Goal: Information Seeking & Learning: Learn about a topic

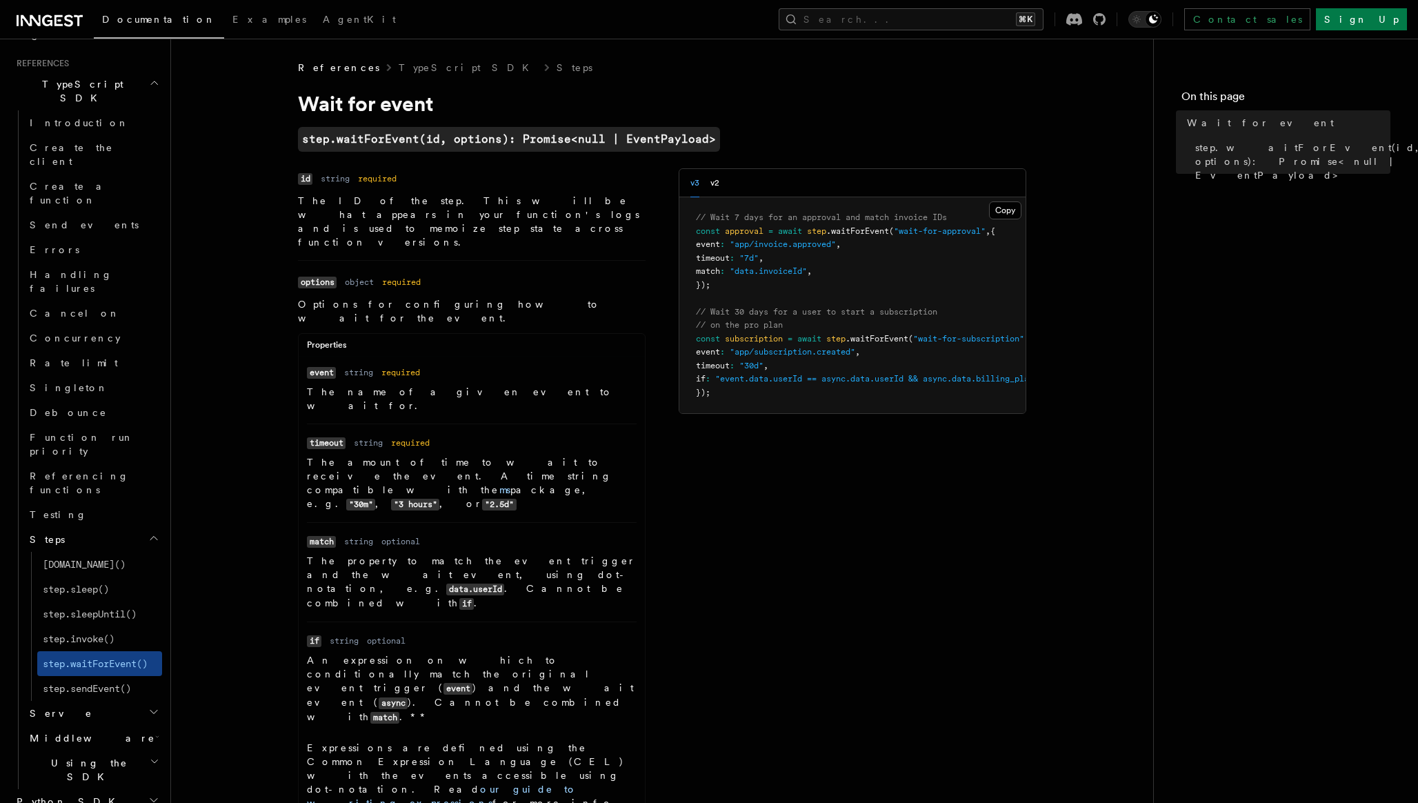
scroll to position [867, 0]
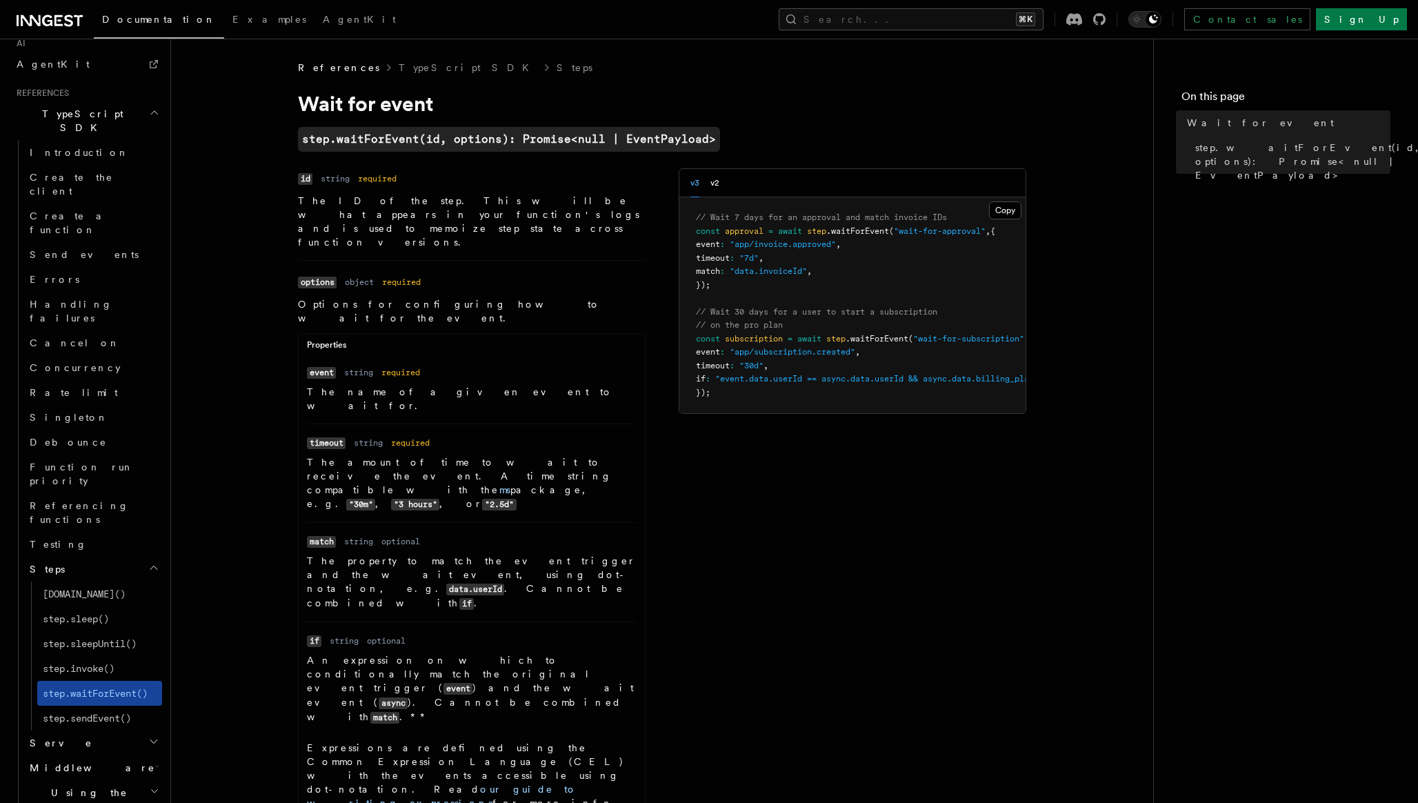
click at [88, 688] on span "step.waitForEvent()" at bounding box center [95, 693] width 105 height 11
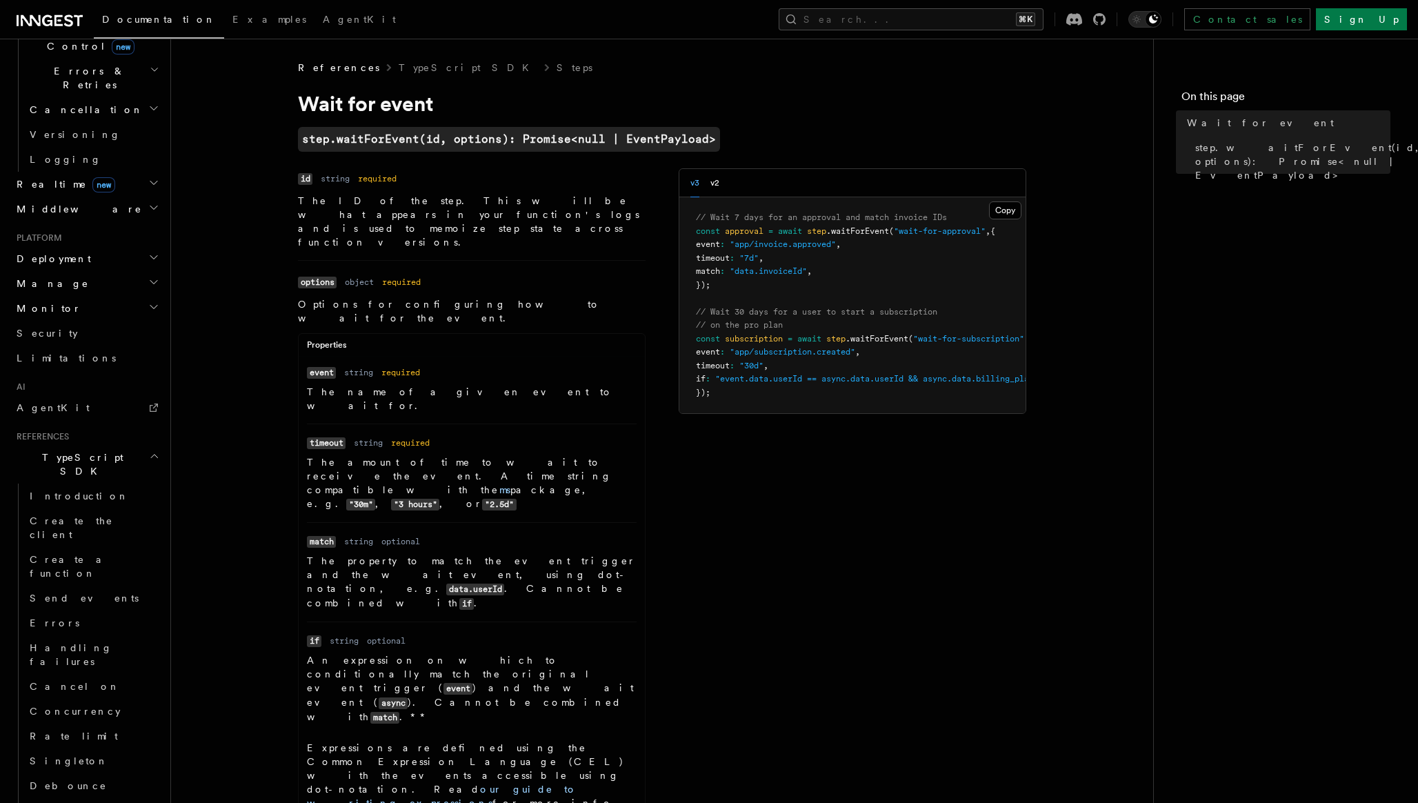
scroll to position [522, 0]
click at [152, 452] on icon "button" at bounding box center [154, 457] width 10 height 11
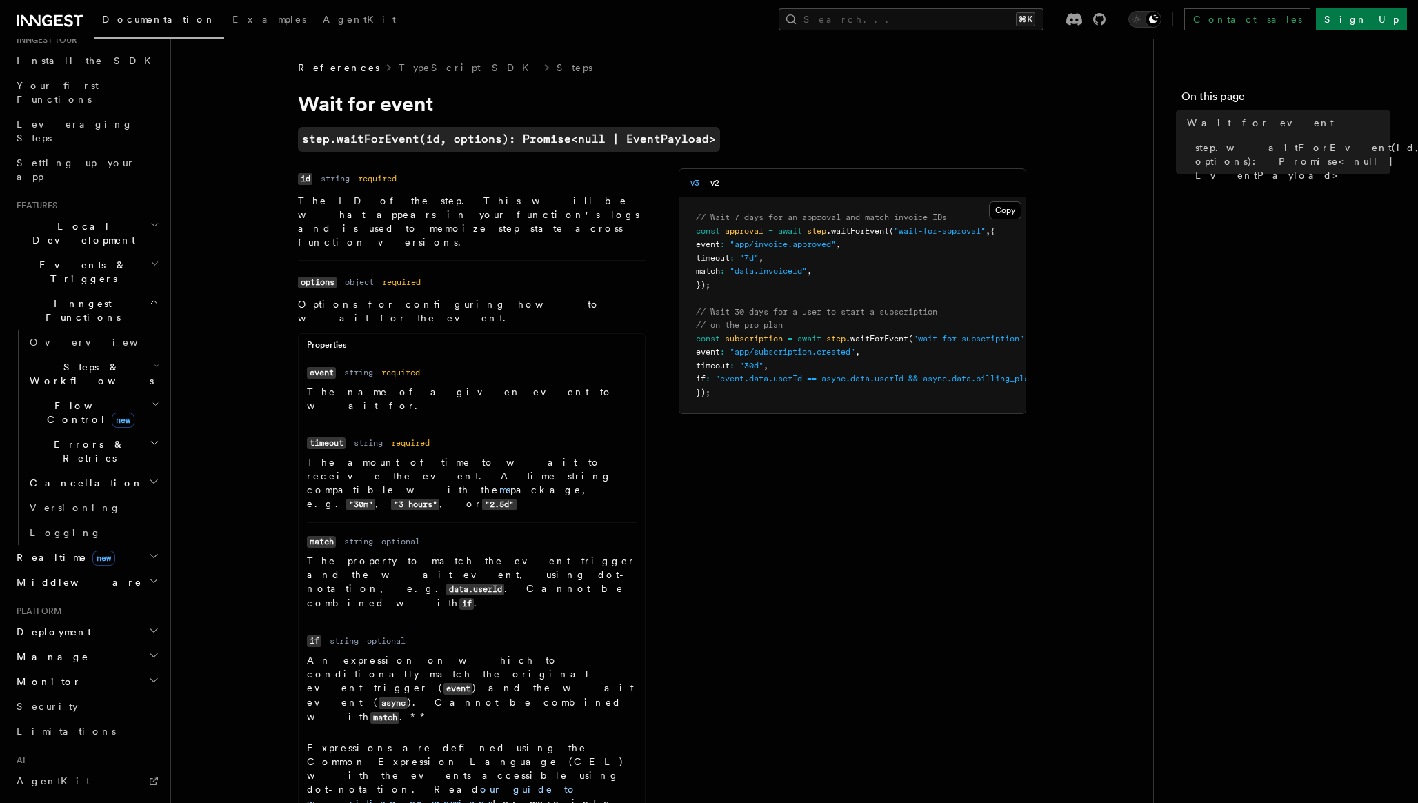
scroll to position [143, 0]
click at [154, 367] on icon "button" at bounding box center [157, 372] width 6 height 11
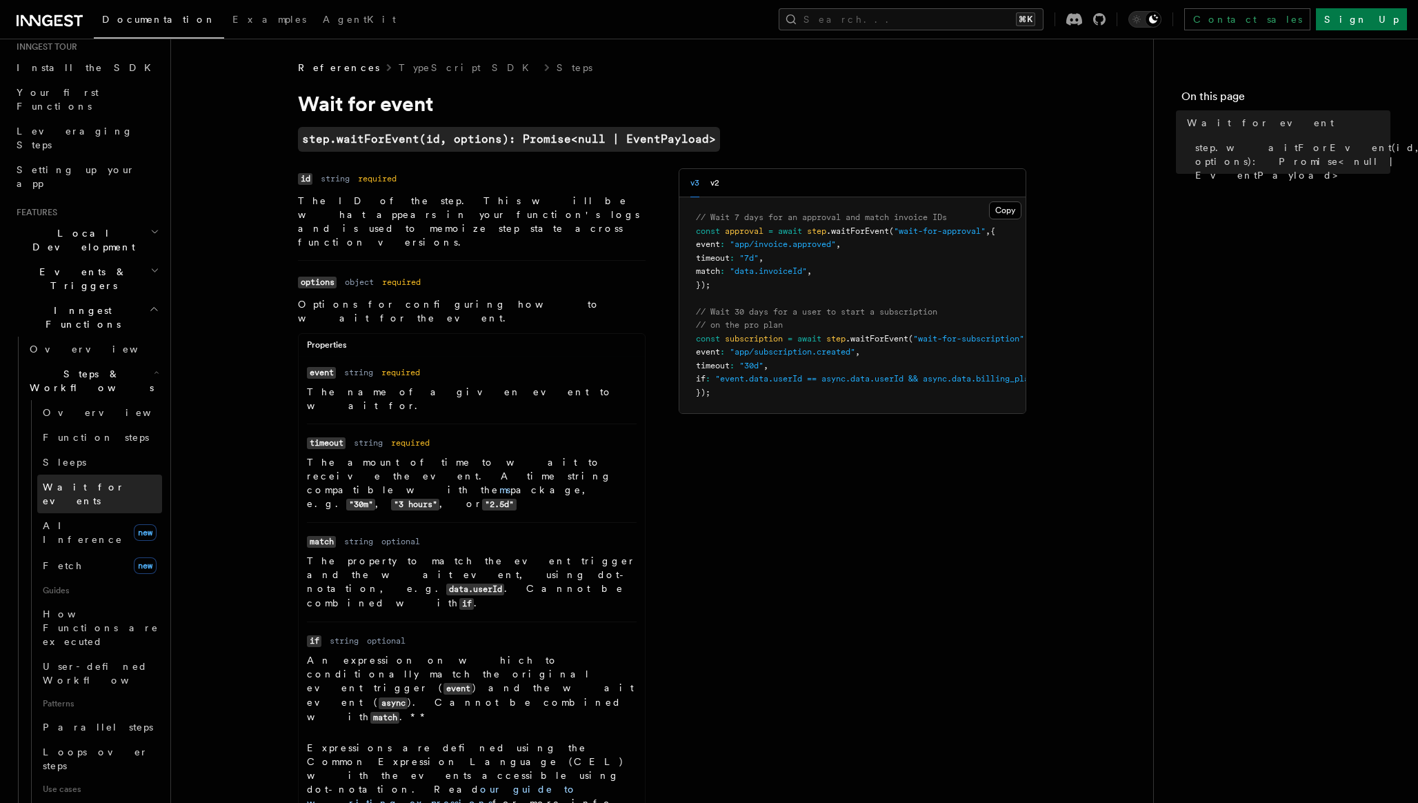
click at [81, 482] on span "Wait for events" at bounding box center [84, 494] width 82 height 25
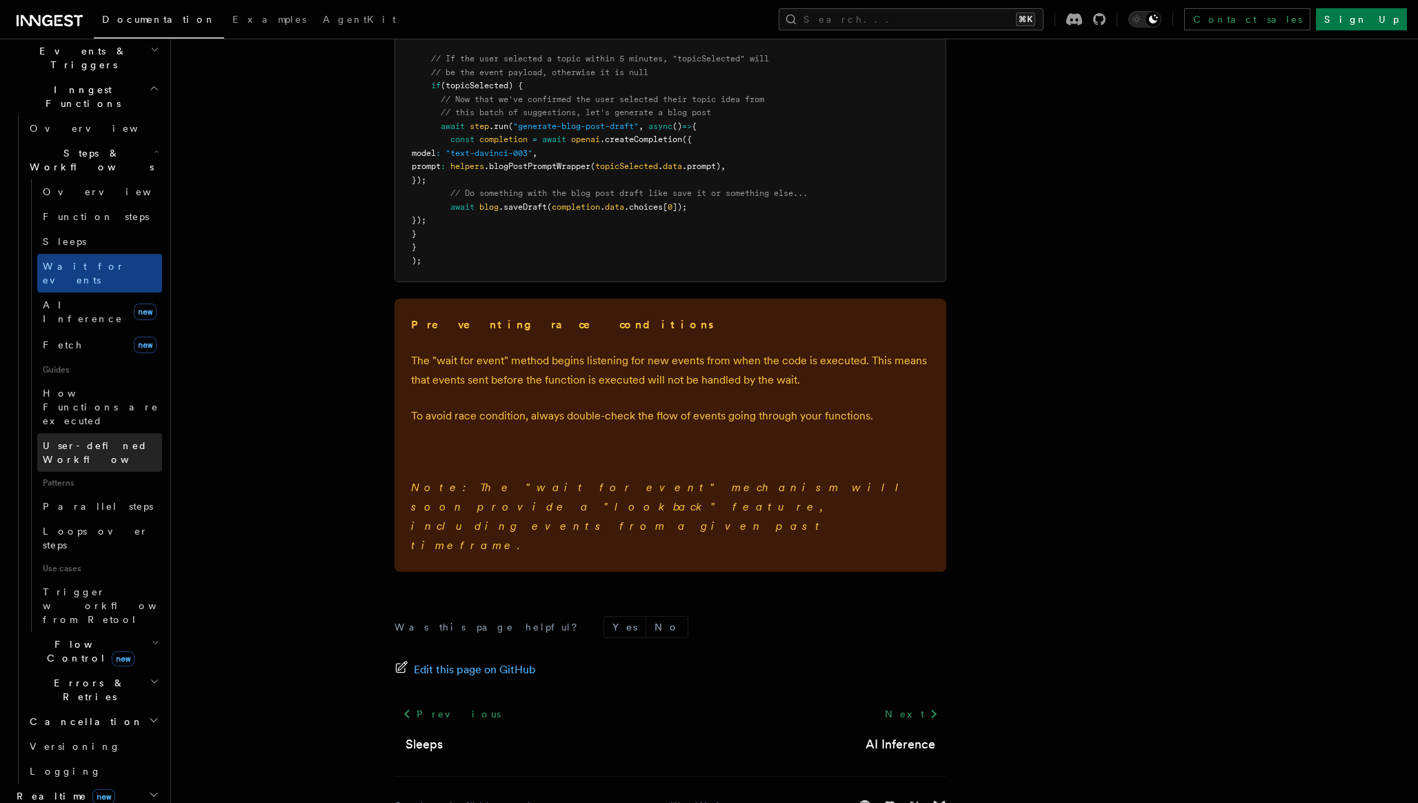
scroll to position [373, 0]
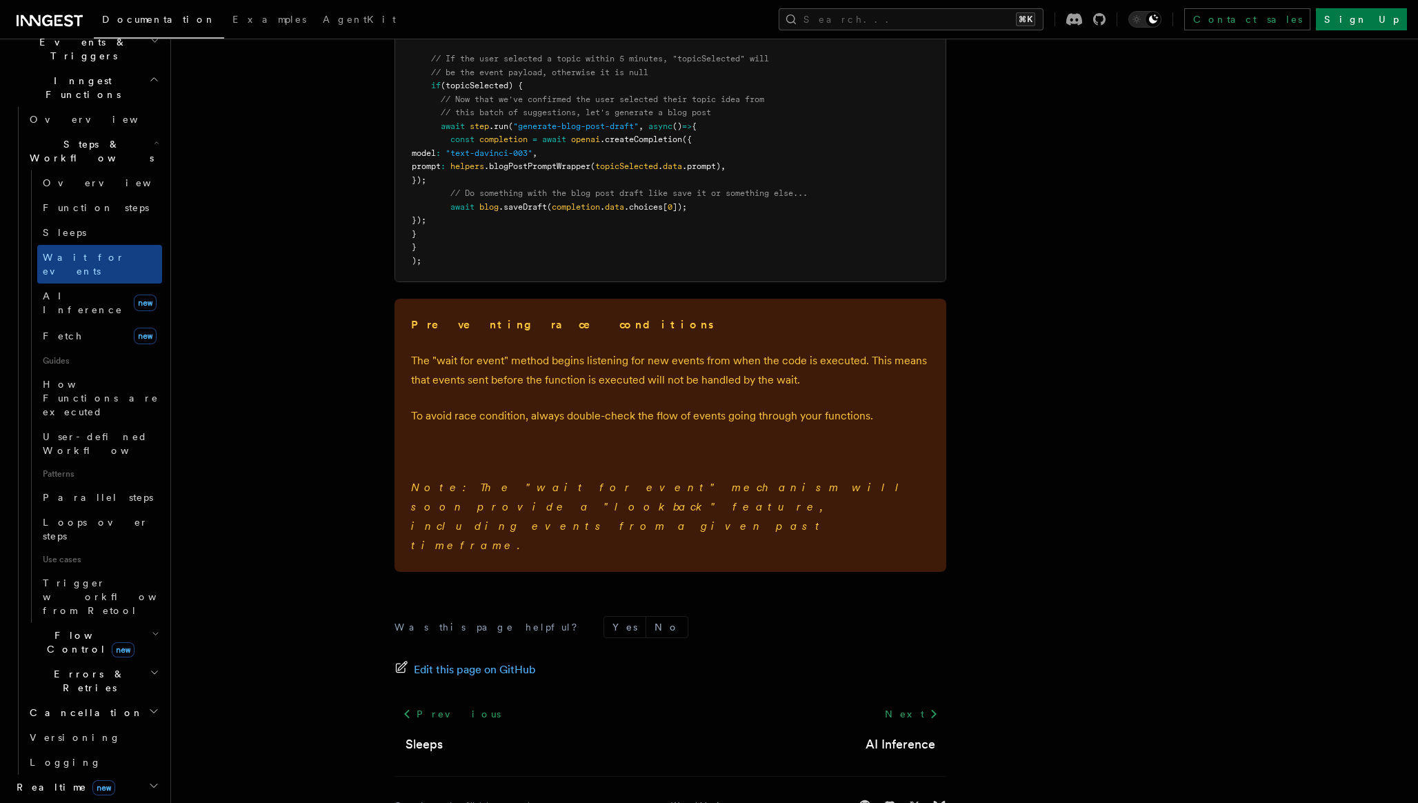
click at [155, 628] on icon "button" at bounding box center [156, 633] width 8 height 11
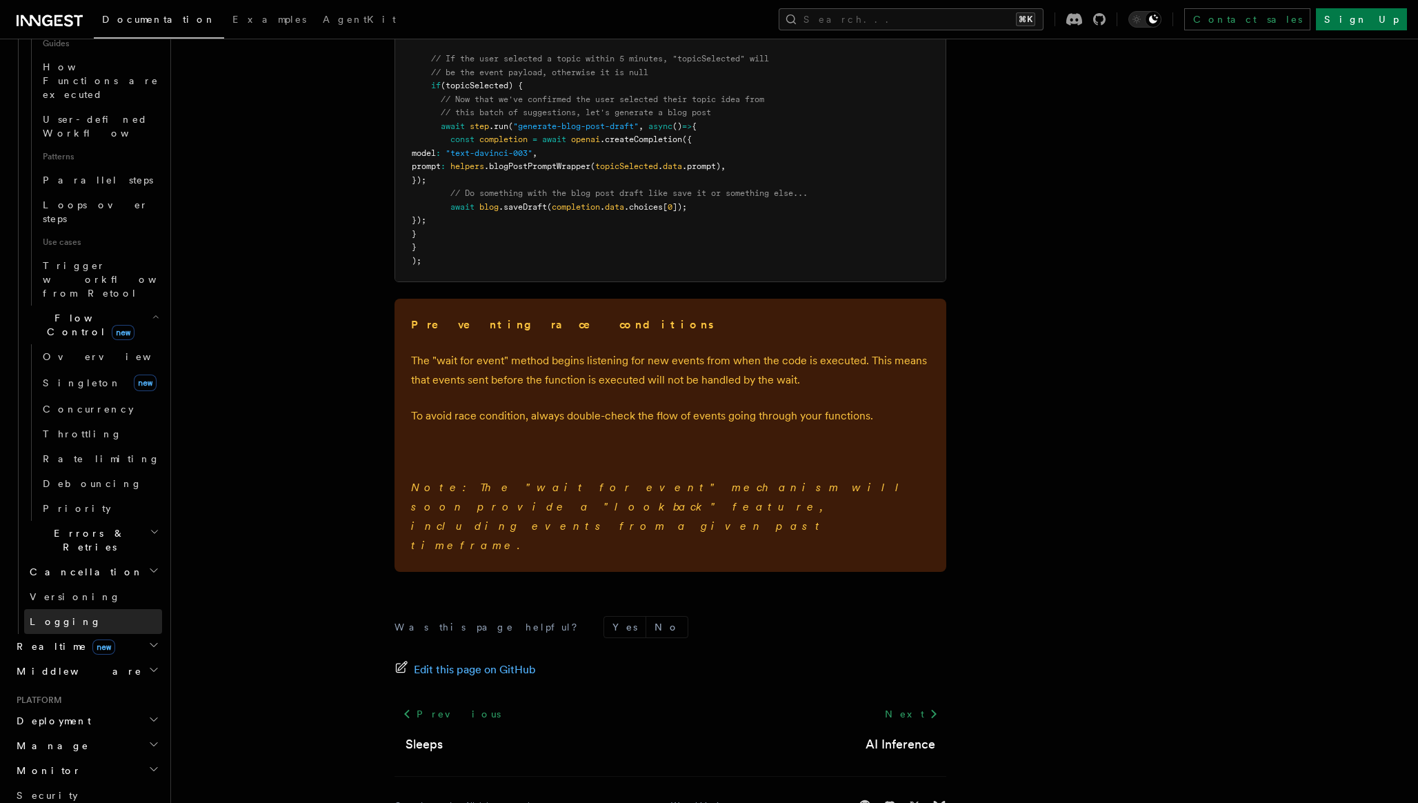
scroll to position [694, 0]
click at [157, 636] on icon "button" at bounding box center [153, 641] width 11 height 11
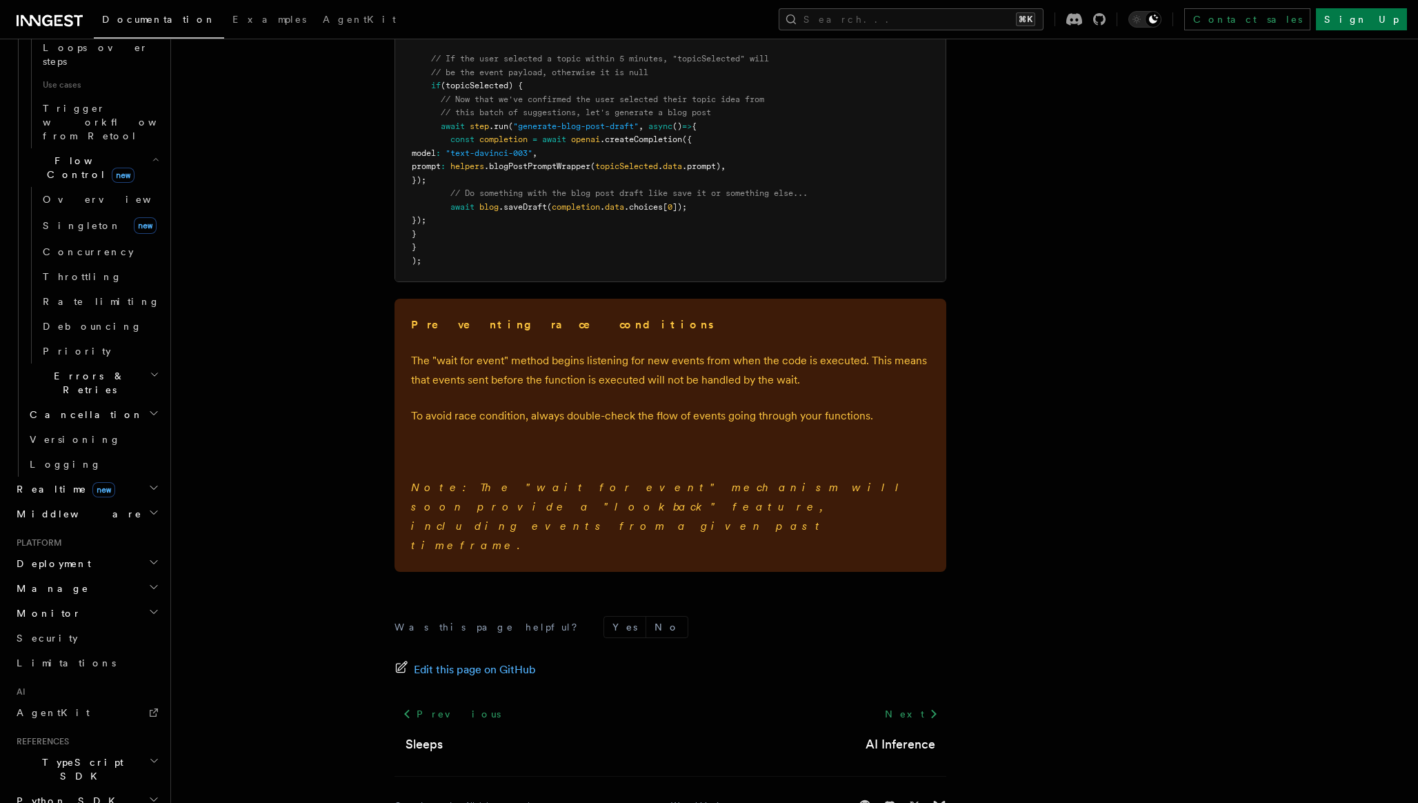
scroll to position [850, 0]
click at [154, 505] on icon "button" at bounding box center [153, 510] width 11 height 11
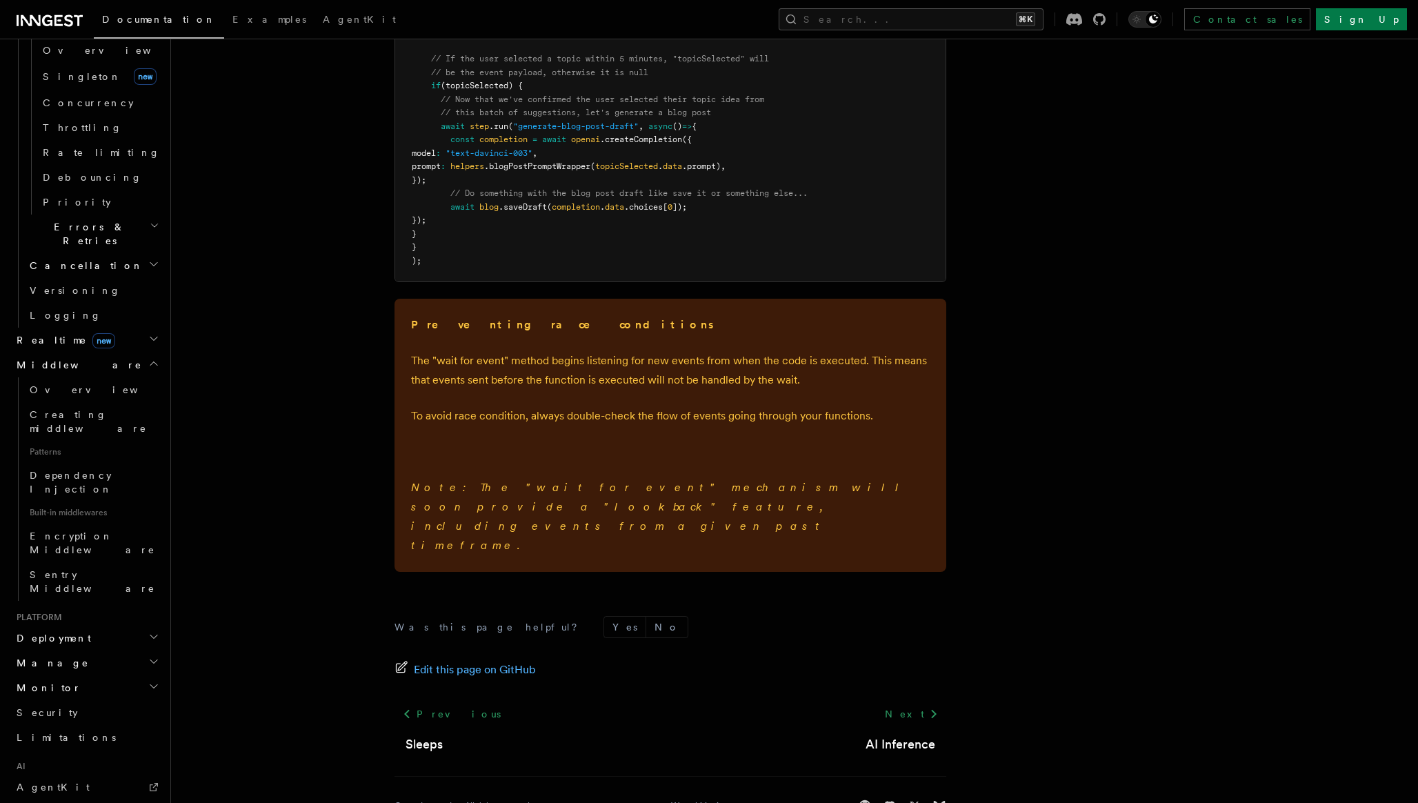
scroll to position [998, 0]
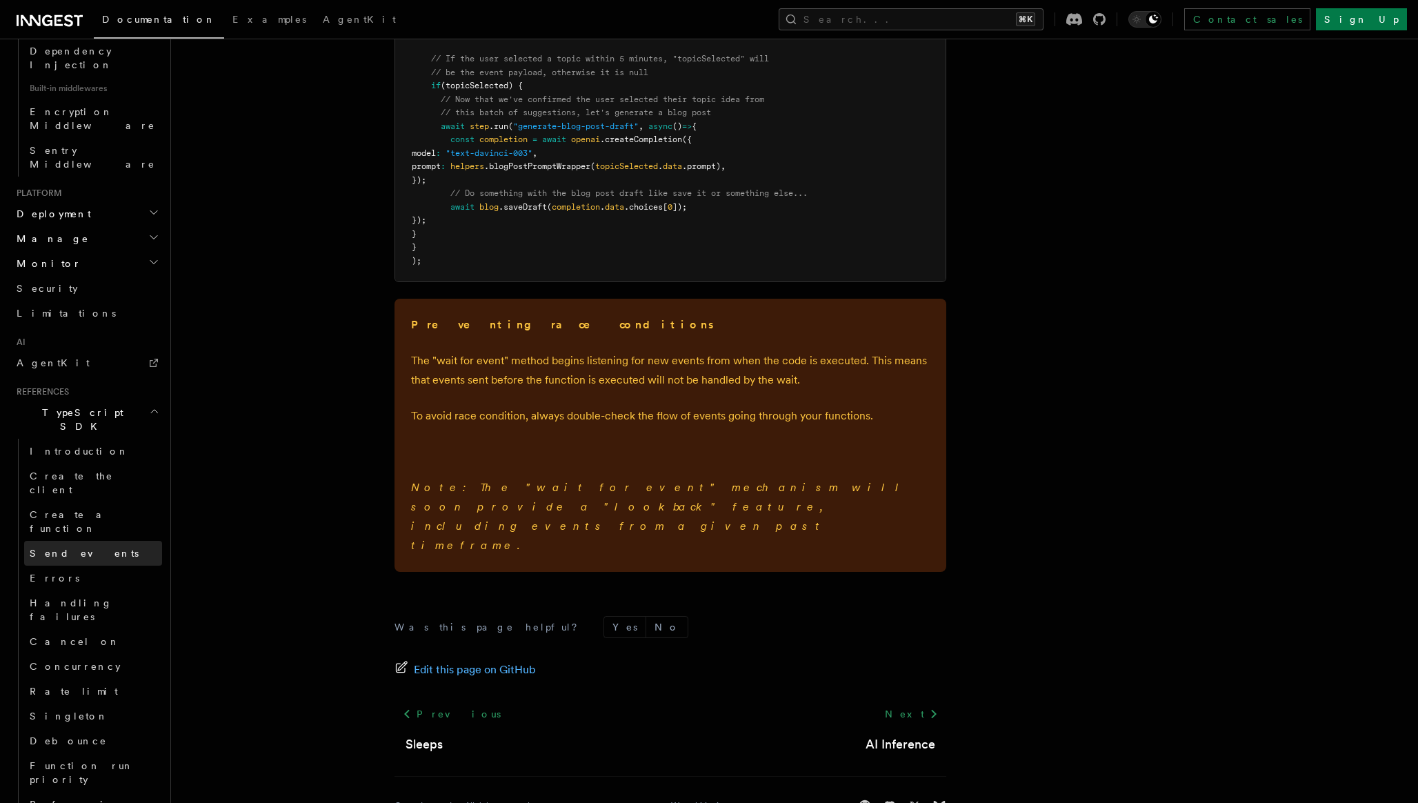
scroll to position [1465, 0]
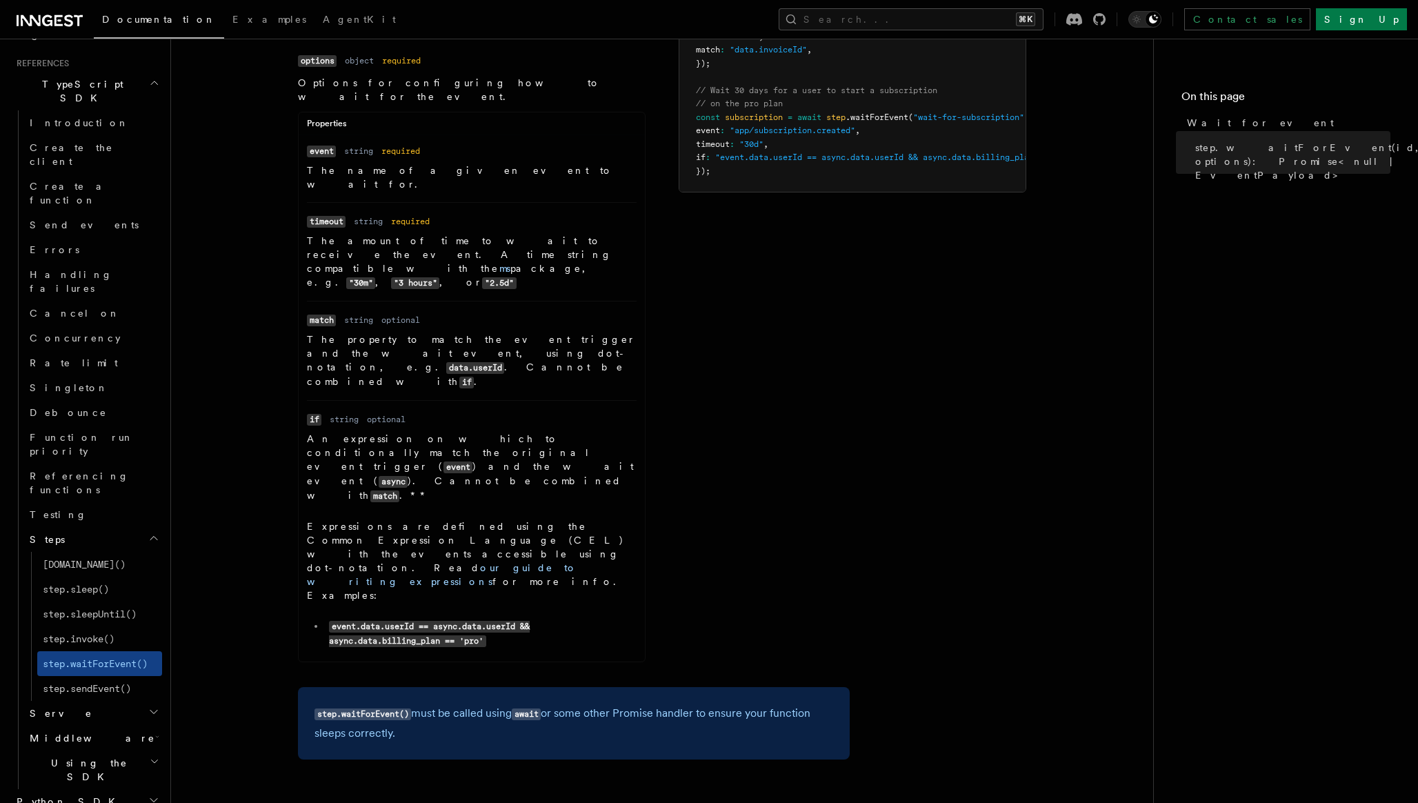
scroll to position [257, 0]
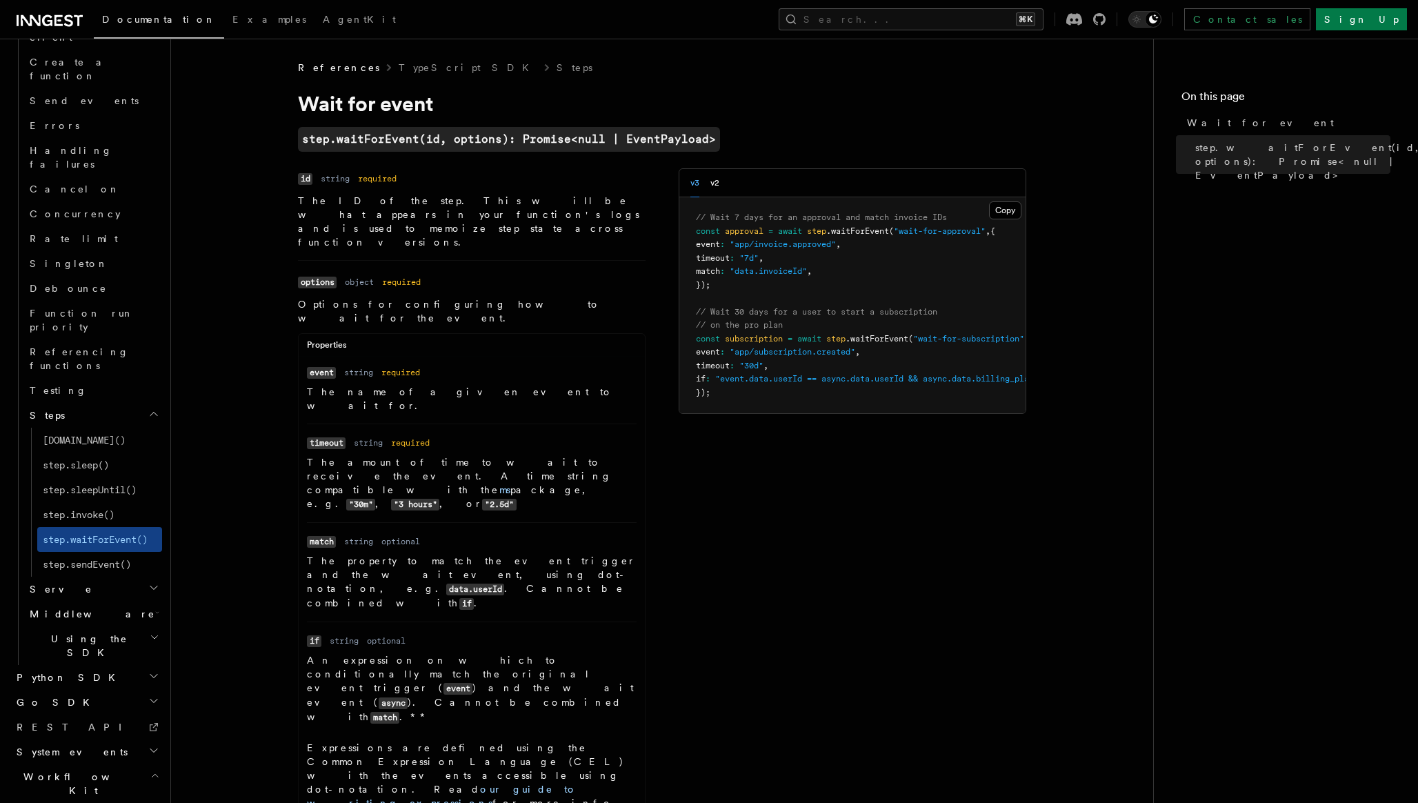
scroll to position [425, 0]
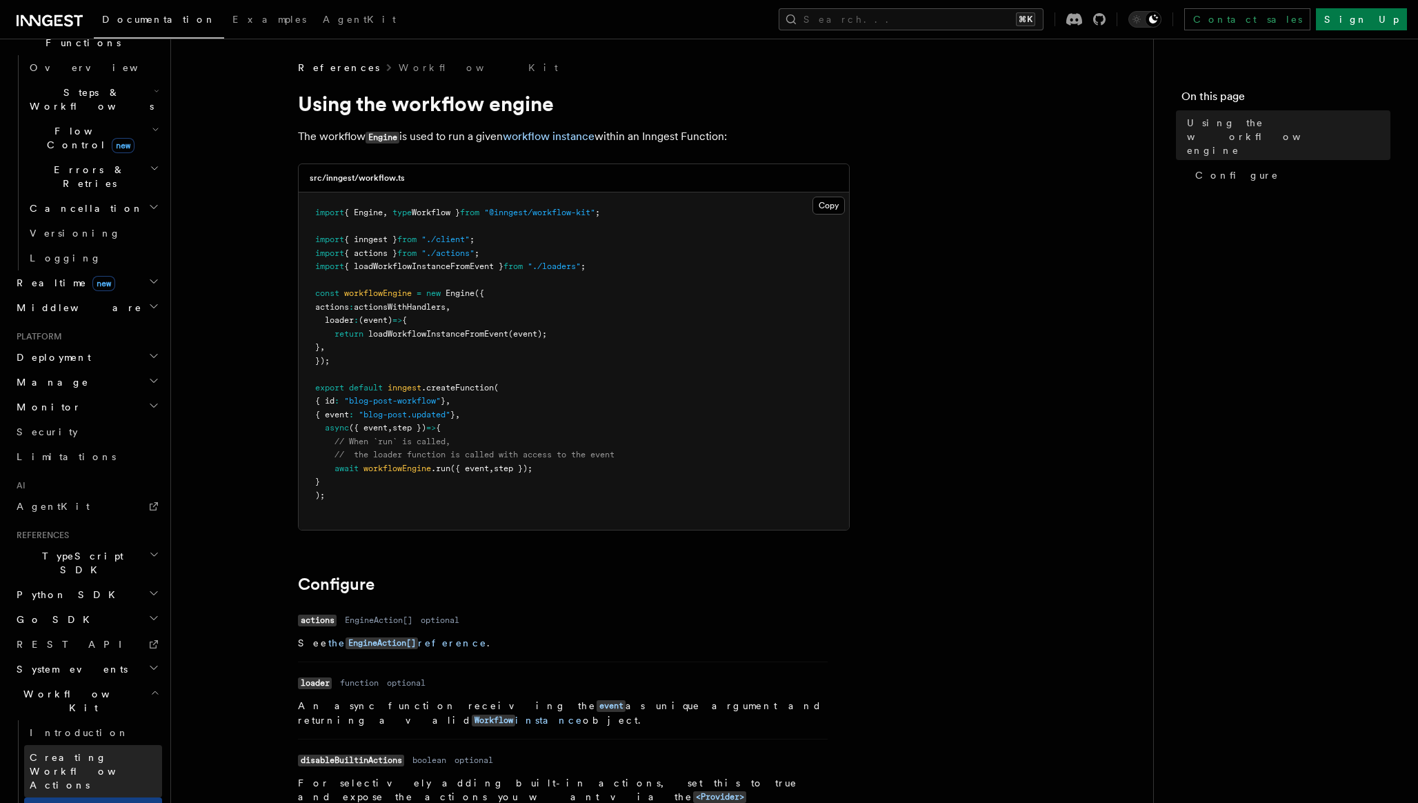
click at [101, 745] on link "Creating Workflow Actions" at bounding box center [93, 771] width 138 height 52
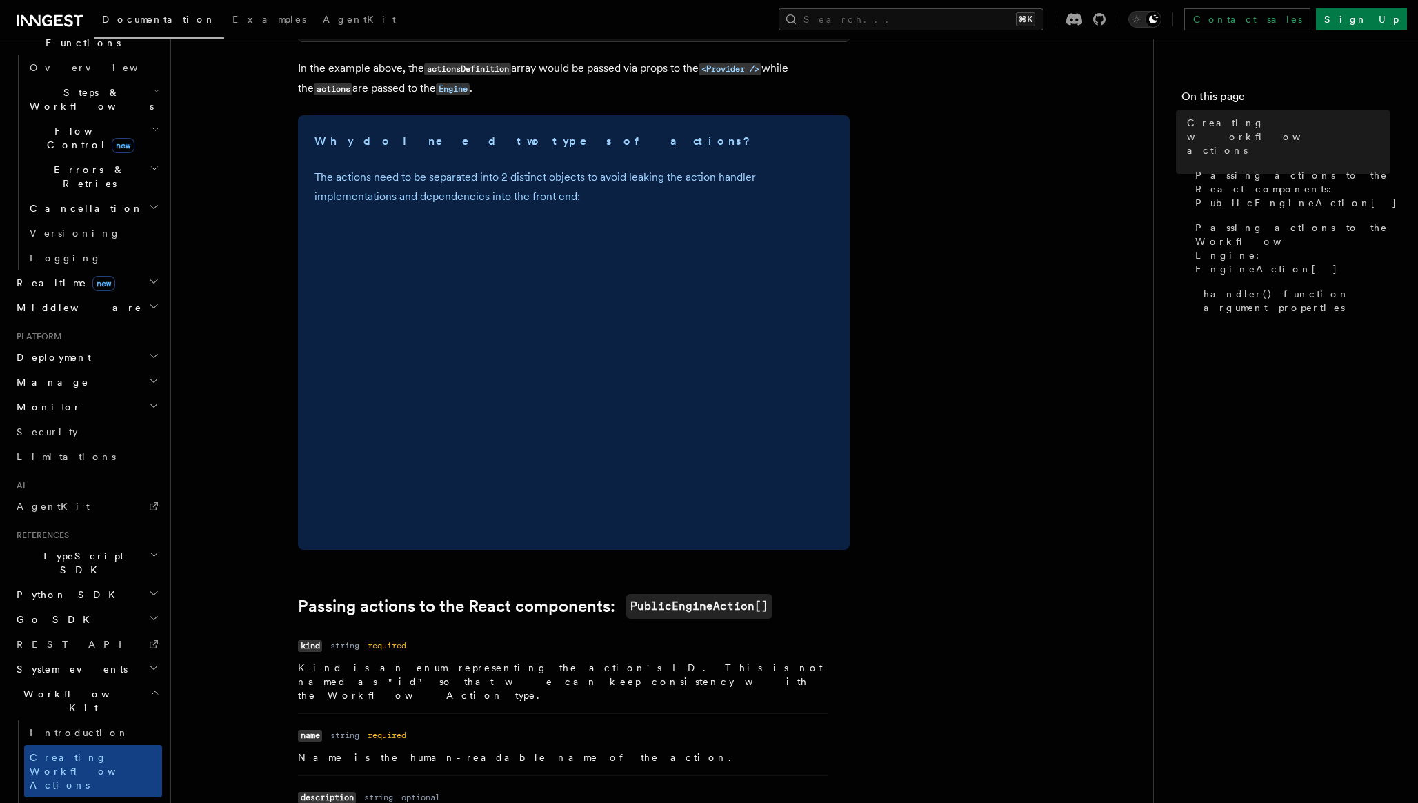
scroll to position [410, 0]
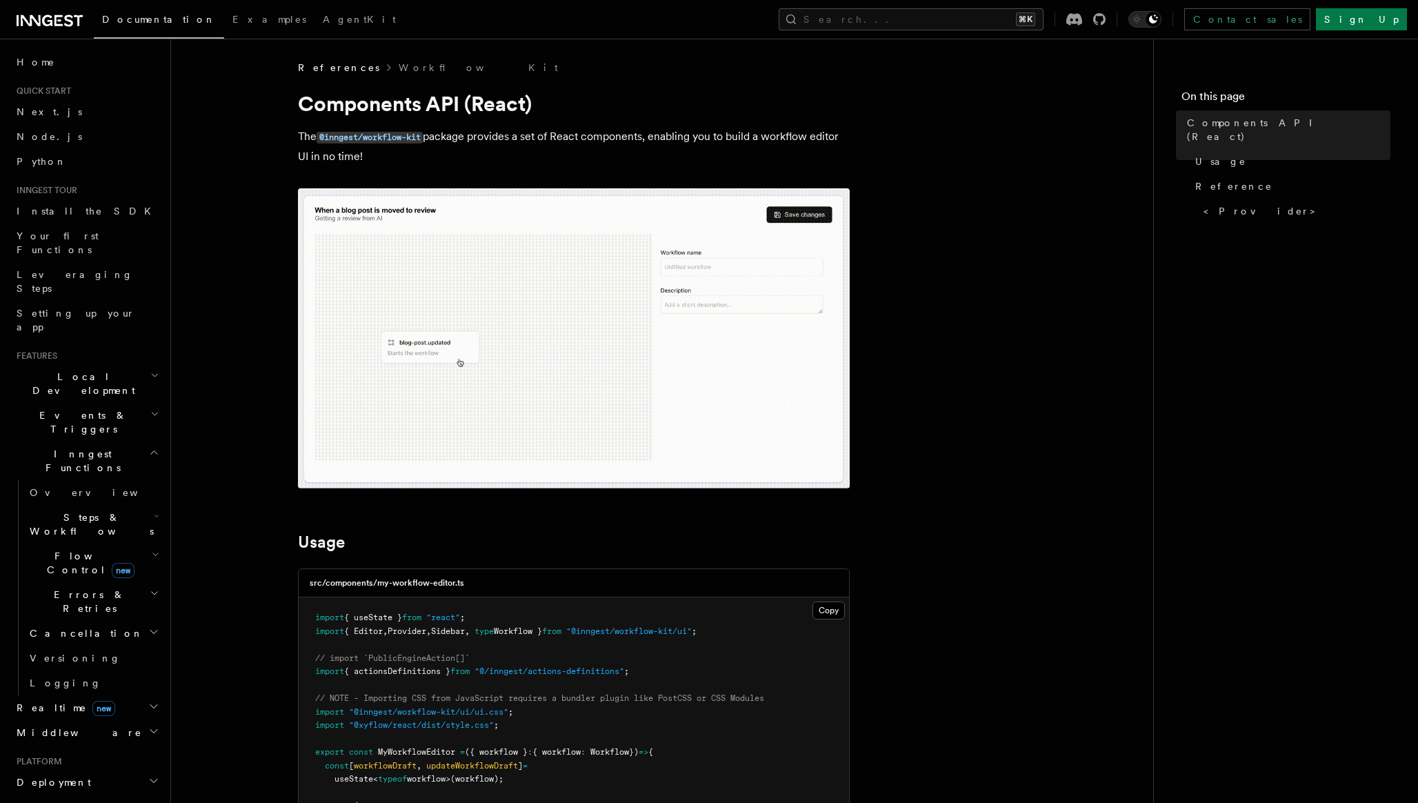
click at [157, 413] on icon "button" at bounding box center [155, 414] width 6 height 3
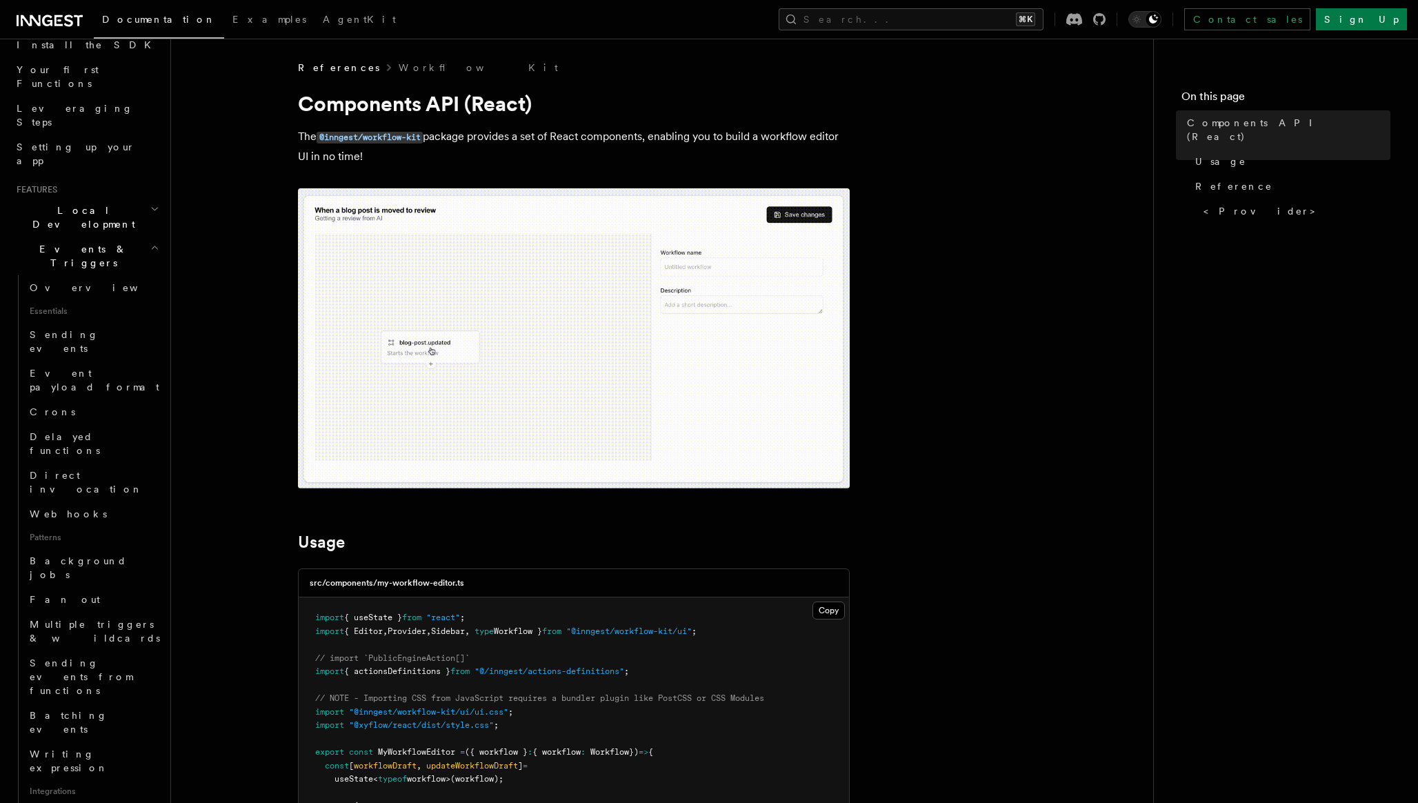
scroll to position [195, 0]
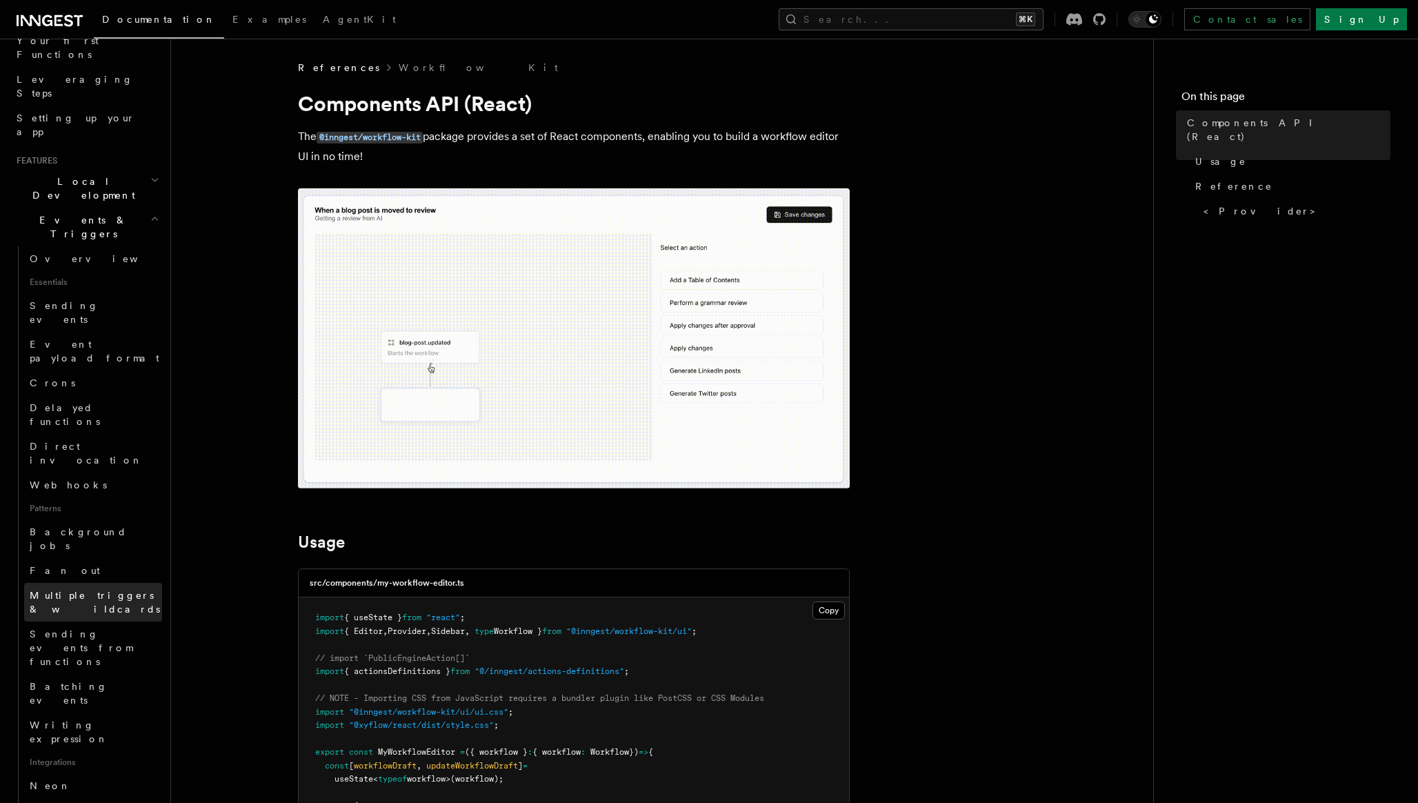
click at [81, 590] on span "Multiple triggers & wildcards" at bounding box center [95, 602] width 130 height 25
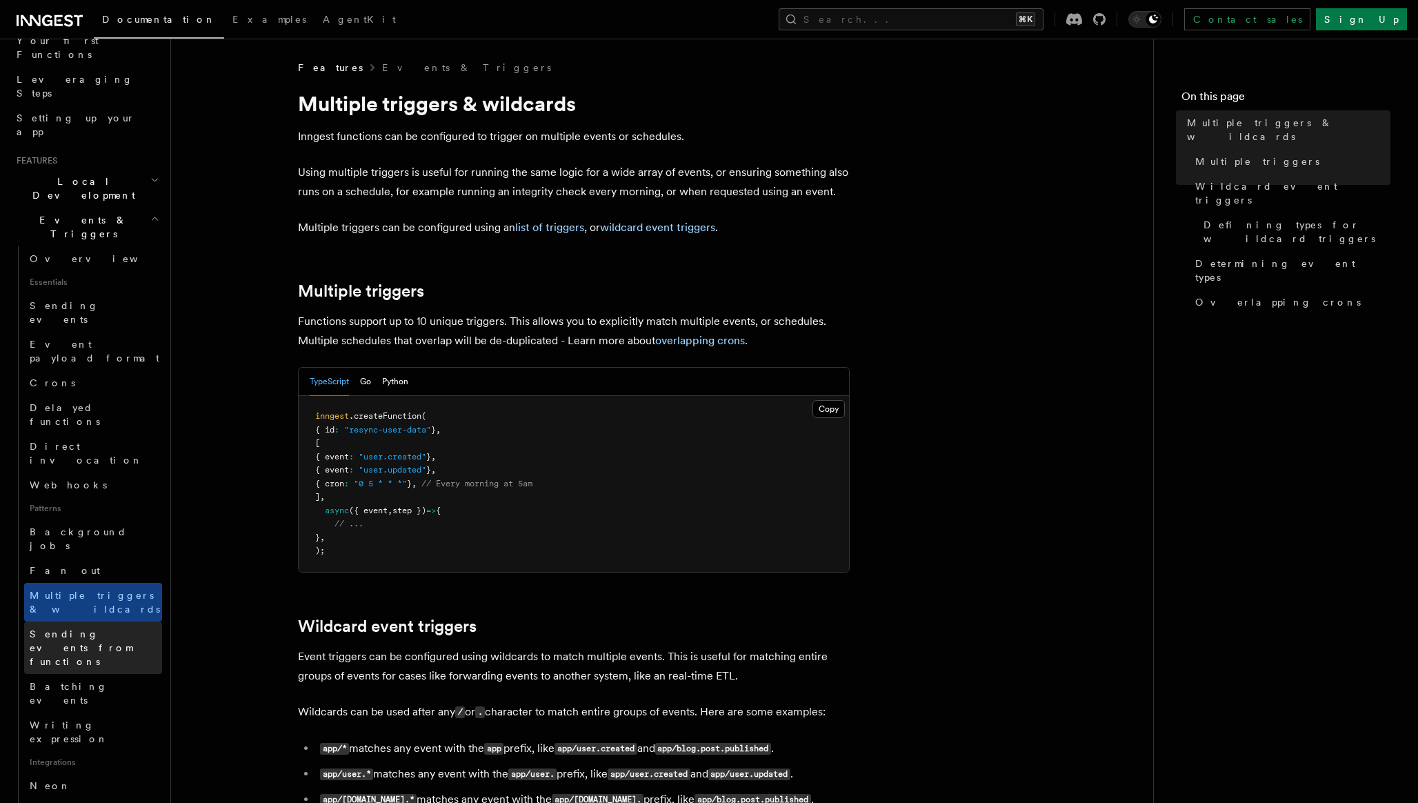
click at [92, 628] on span "Sending events from functions" at bounding box center [81, 647] width 103 height 39
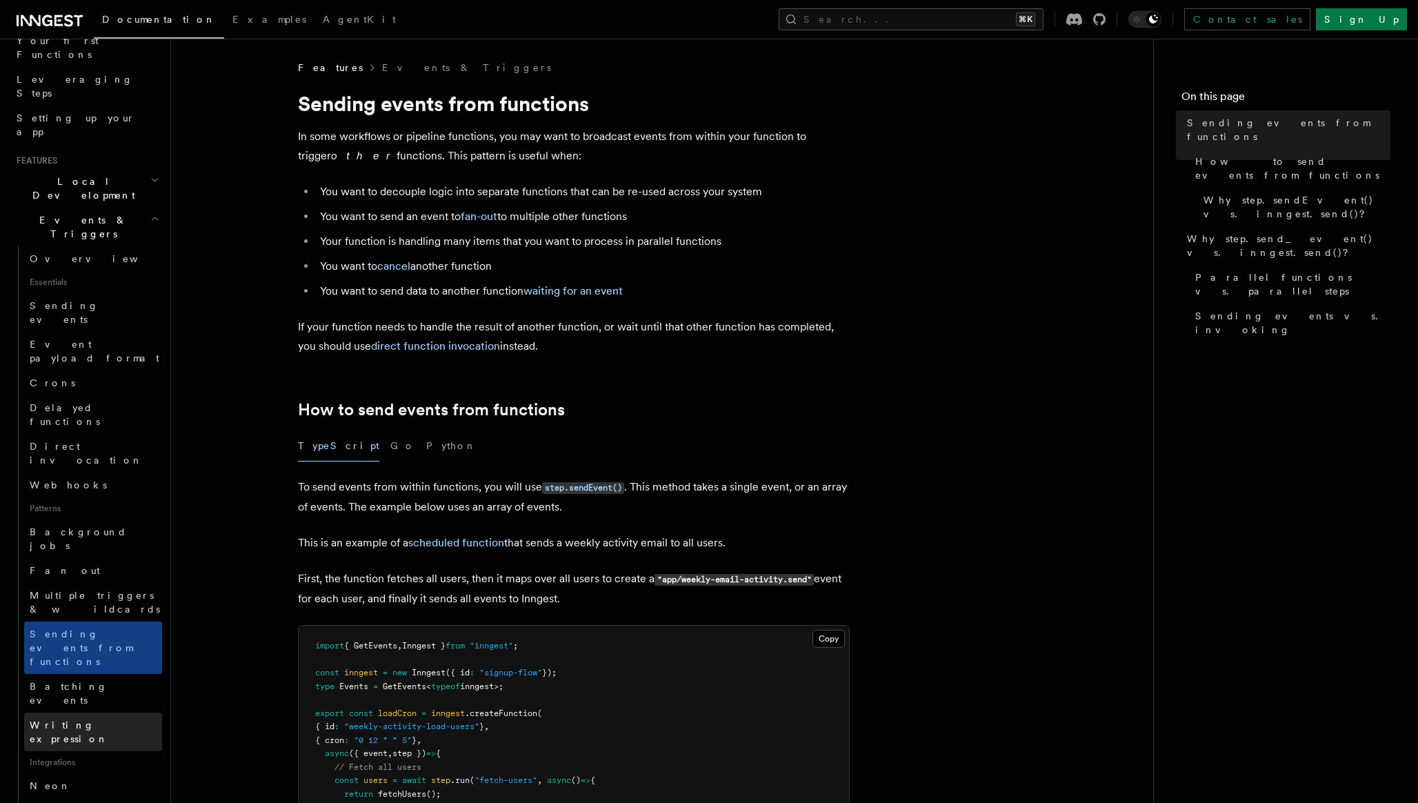
click at [95, 720] on span "Writing expression" at bounding box center [69, 732] width 79 height 25
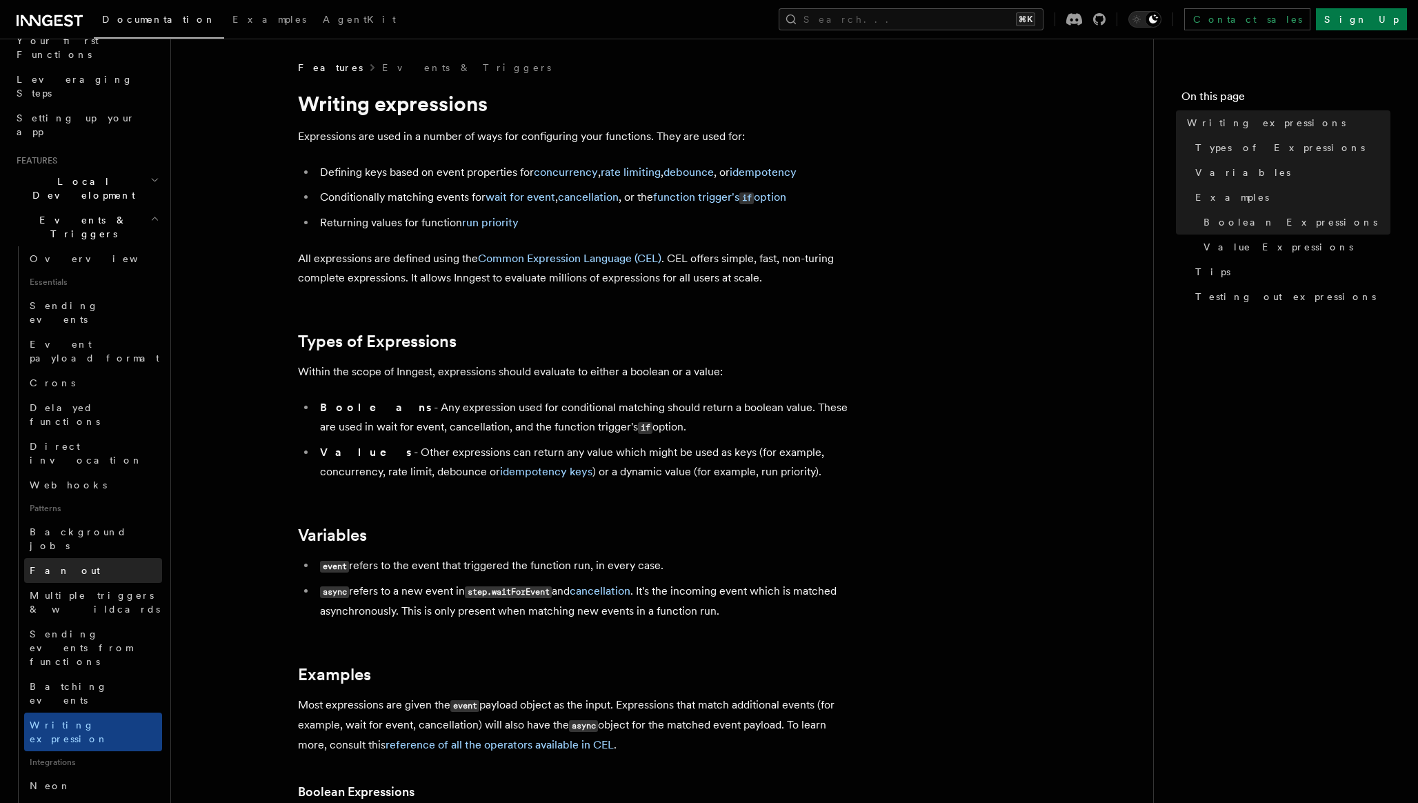
click at [94, 558] on link "Fan out" at bounding box center [93, 570] width 138 height 25
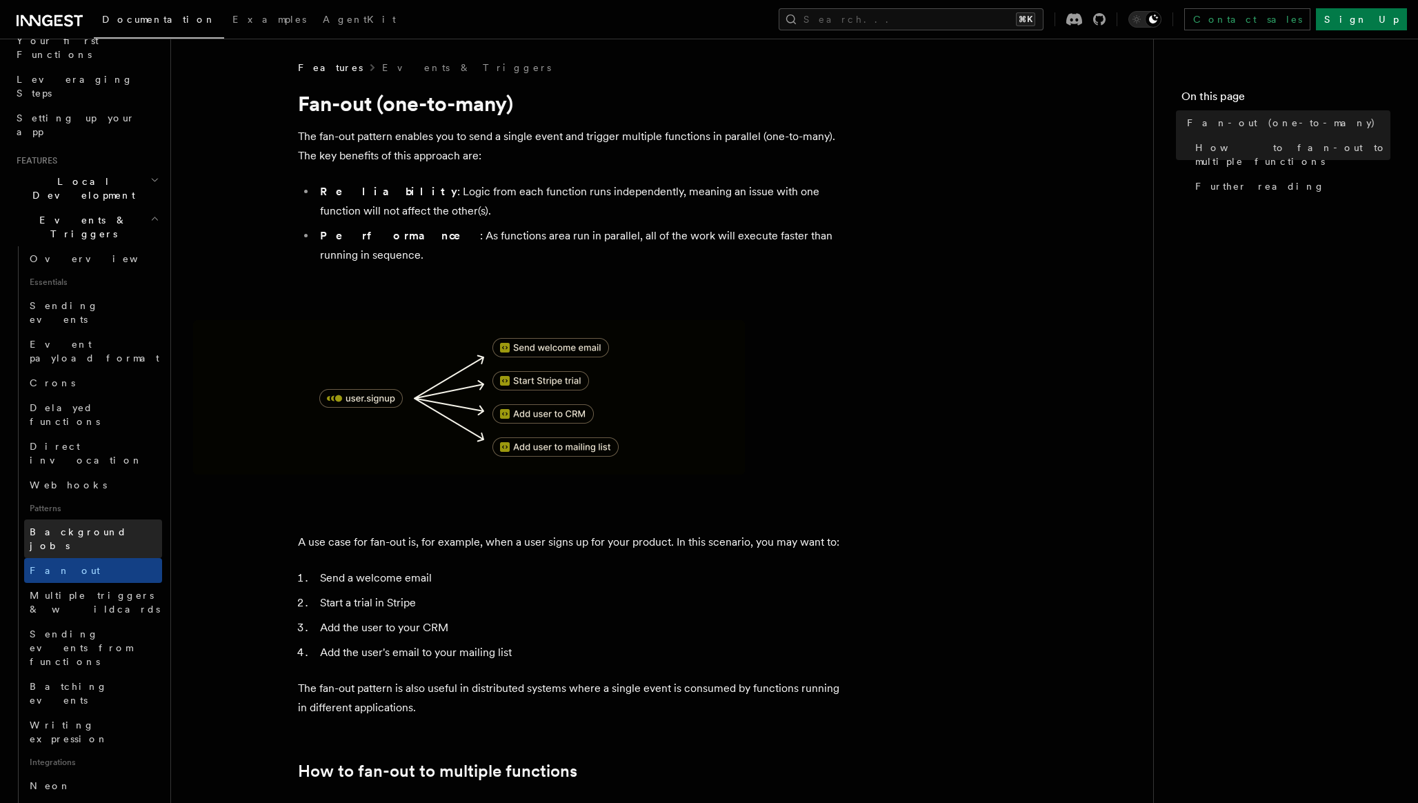
click at [92, 519] on link "Background jobs" at bounding box center [93, 538] width 138 height 39
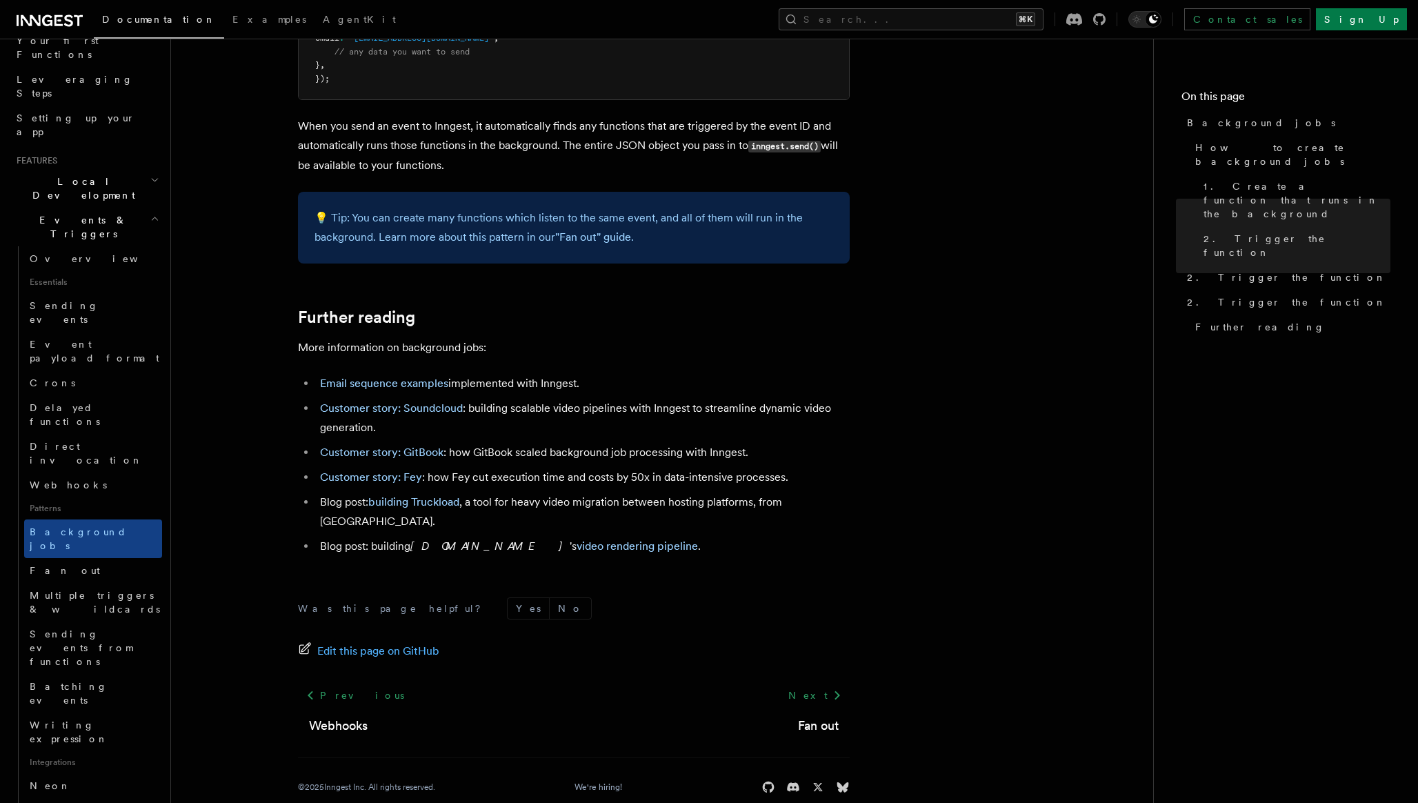
scroll to position [1056, 0]
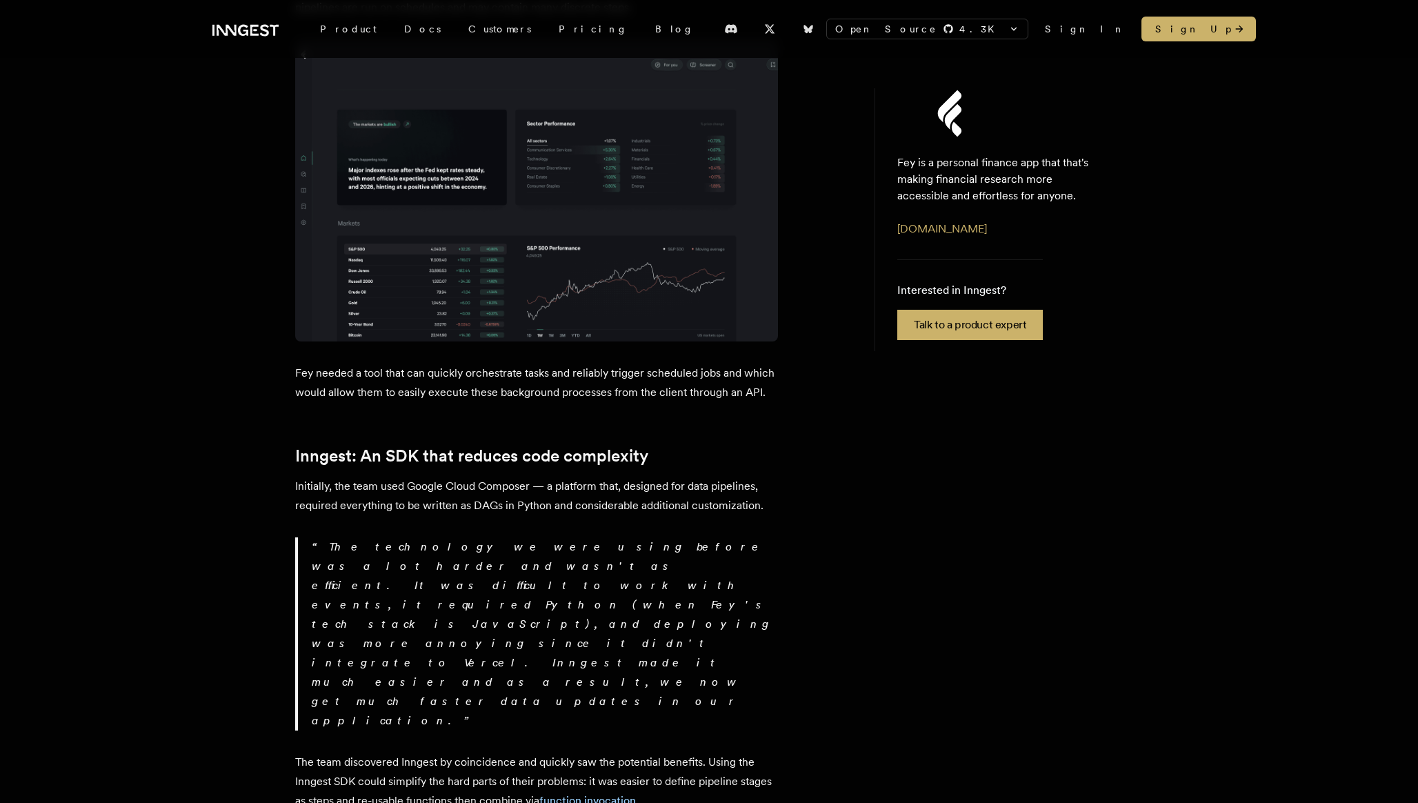
scroll to position [726, 0]
